Goal: Transaction & Acquisition: Purchase product/service

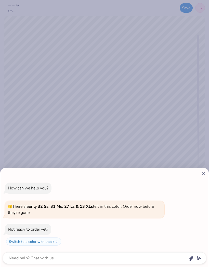
click at [198, 179] on div "How can we help you? 🫣 There are only 32 Ss, 31 Ms, 27 Ls & 13 XLs left in this…" at bounding box center [104, 214] width 203 height 71
click at [202, 179] on div "How can we help you? 🫣 There are only 32 Ss, 31 Ms, 27 Ls & 13 XLs left in this…" at bounding box center [104, 214] width 203 height 71
click at [207, 171] on div "How can we help you? 🫣 There are only 32 Ss, 31 Ms, 27 Ls & 13 XLs left in this…" at bounding box center [104, 218] width 208 height 100
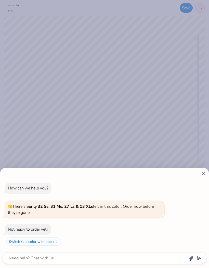
click at [205, 172] on icon at bounding box center [202, 173] width 5 height 5
type textarea "x"
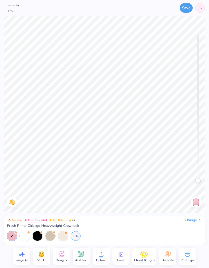
click at [10, 5] on span "– –" at bounding box center [11, 5] width 7 height 7
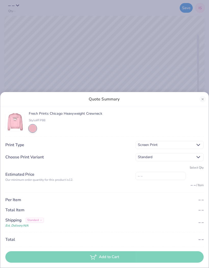
click at [157, 29] on div "Quote Summary Fresh Prints Chicago Heavyweight Crewneck Style# FP88 Print Type …" at bounding box center [104, 134] width 209 height 268
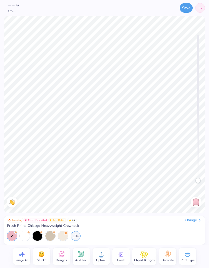
click at [5, 14] on div "– – Qty -- Save IS" at bounding box center [104, 8] width 209 height 16
click at [9, 7] on span "– –" at bounding box center [11, 5] width 7 height 7
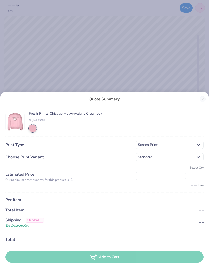
click at [14, 8] on div "Quote Summary Fresh Prints Chicago Heavyweight Crewneck Style# FP88 Print Type …" at bounding box center [104, 134] width 209 height 268
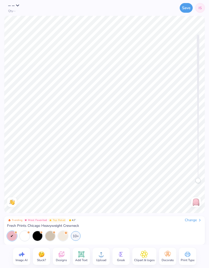
click at [13, 5] on span "– –" at bounding box center [11, 5] width 7 height 7
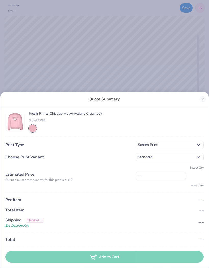
click at [121, 63] on div "Quote Summary Fresh Prints Chicago Heavyweight Crewneck Style# FP88 Print Type …" at bounding box center [104, 134] width 209 height 268
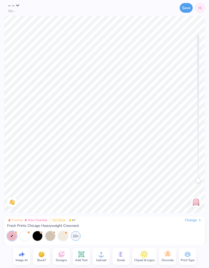
click at [195, 2] on div "Save IS" at bounding box center [134, 8] width 139 height 16
click at [200, 9] on span "IS" at bounding box center [199, 7] width 3 height 5
